Goal: Information Seeking & Learning: Learn about a topic

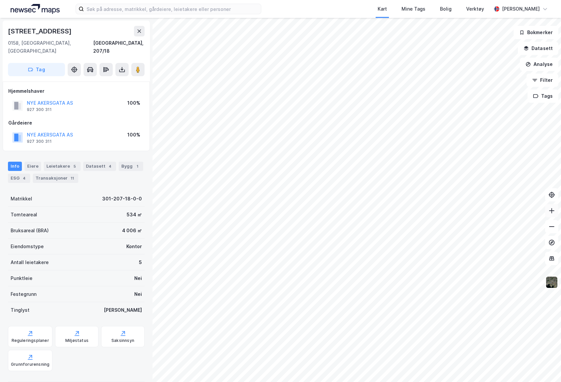
click at [554, 213] on icon at bounding box center [551, 210] width 7 height 7
click at [553, 228] on icon at bounding box center [551, 226] width 7 height 7
click at [19, 338] on div "Reguleringsplaner" at bounding box center [30, 340] width 37 height 5
